Goal: Task Accomplishment & Management: Use online tool/utility

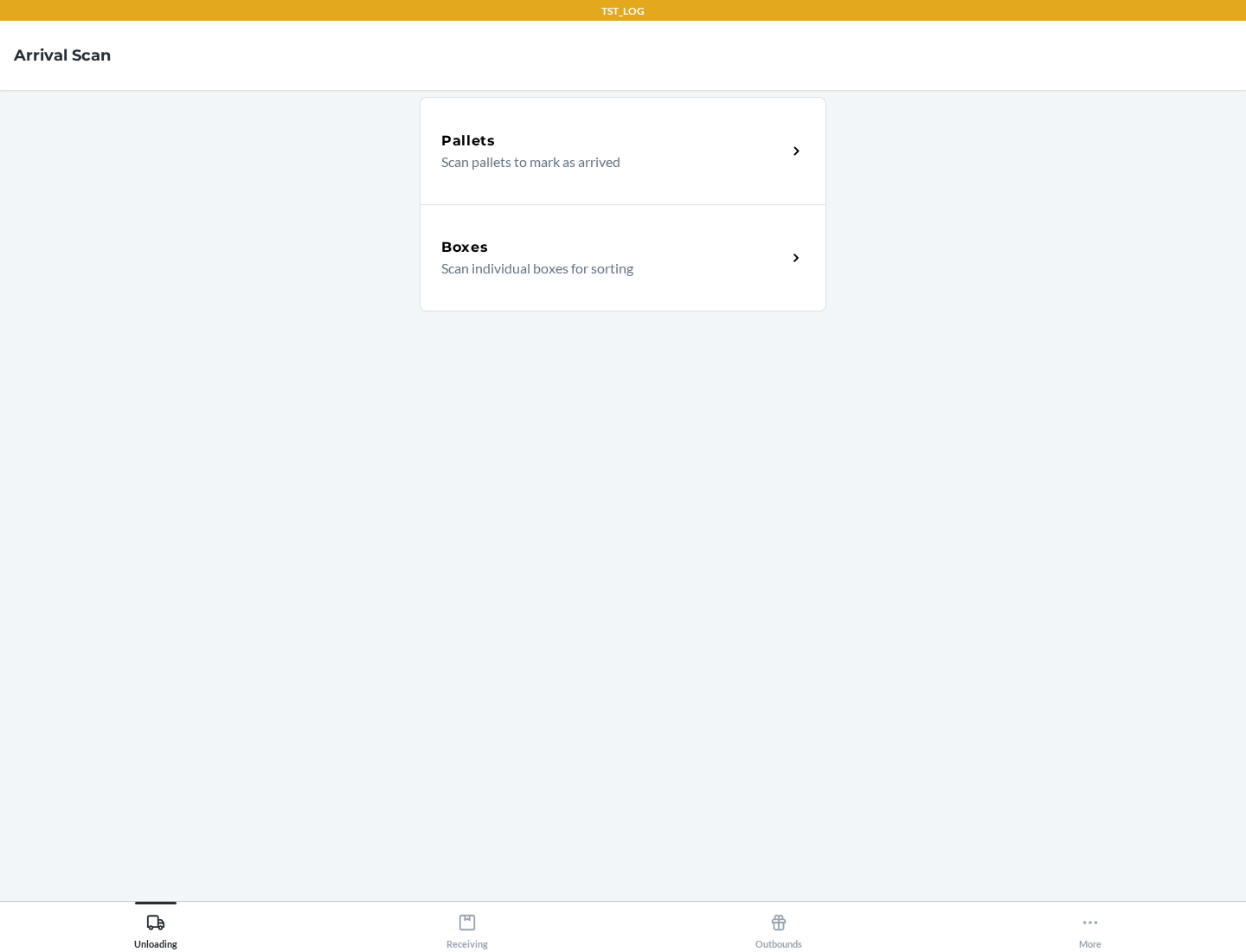
click at [614, 247] on div "Boxes" at bounding box center [614, 247] width 345 height 21
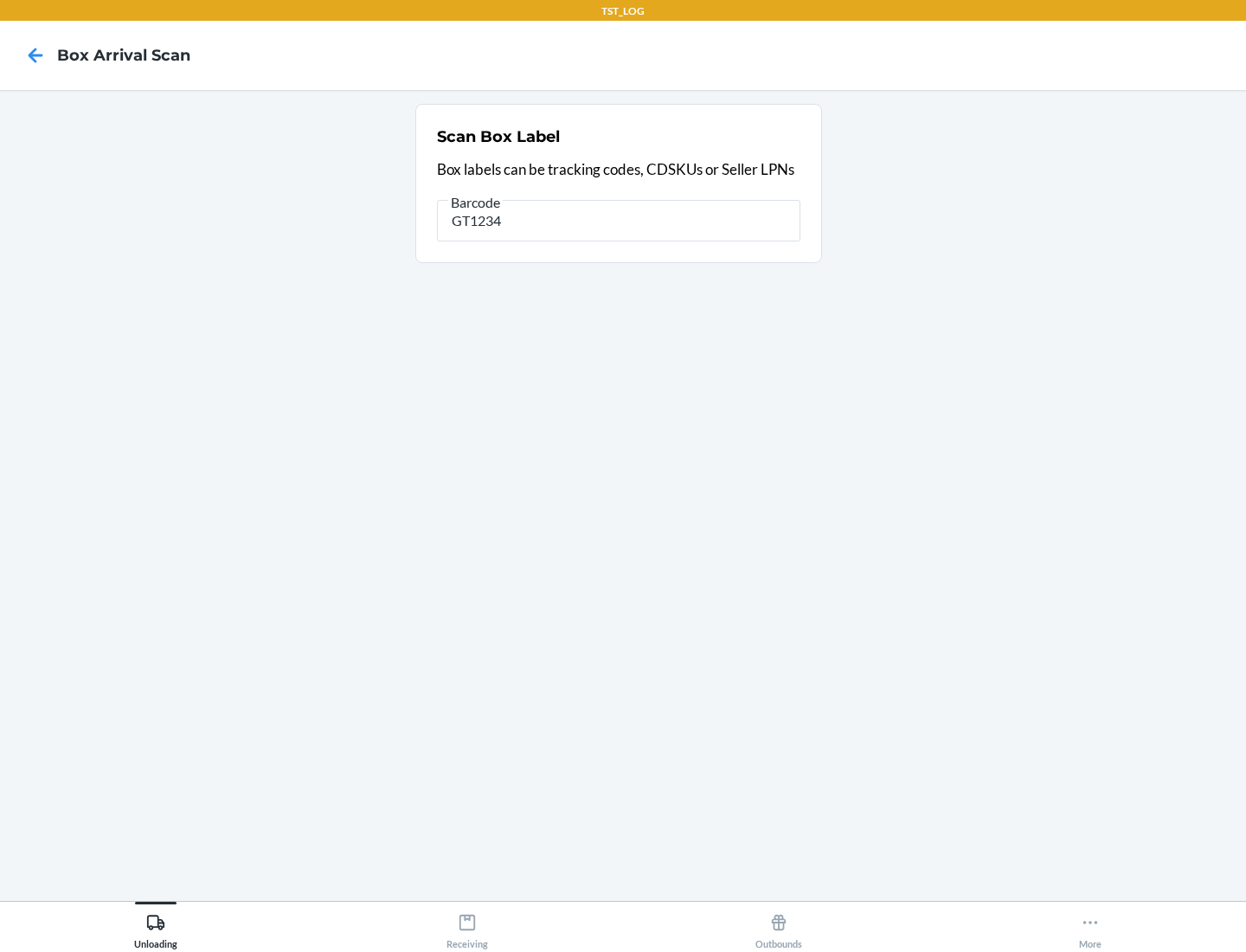
type input "GT1234"
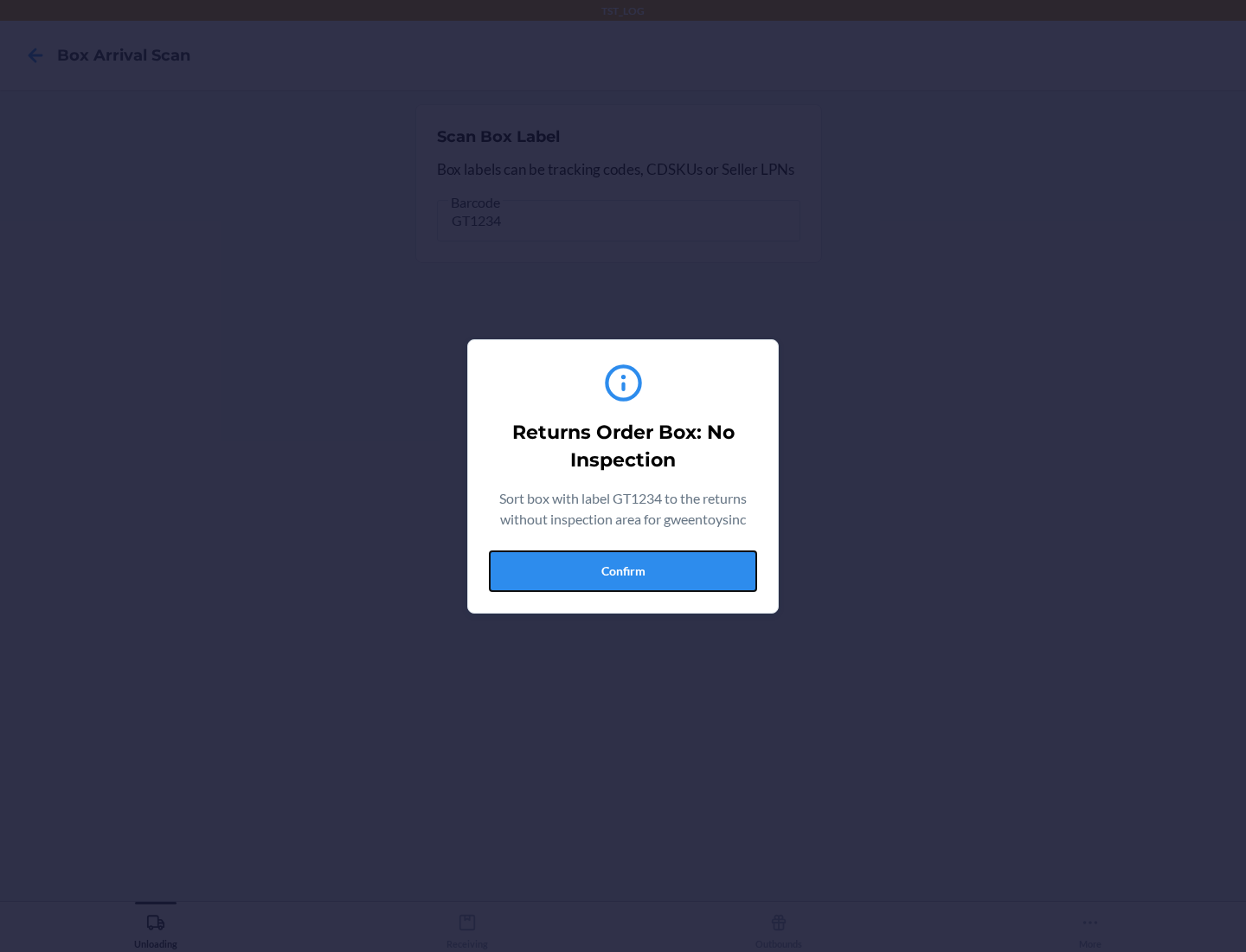
click at [623, 571] on button "Confirm" at bounding box center [623, 571] width 268 height 41
